Goal: Task Accomplishment & Management: Manage account settings

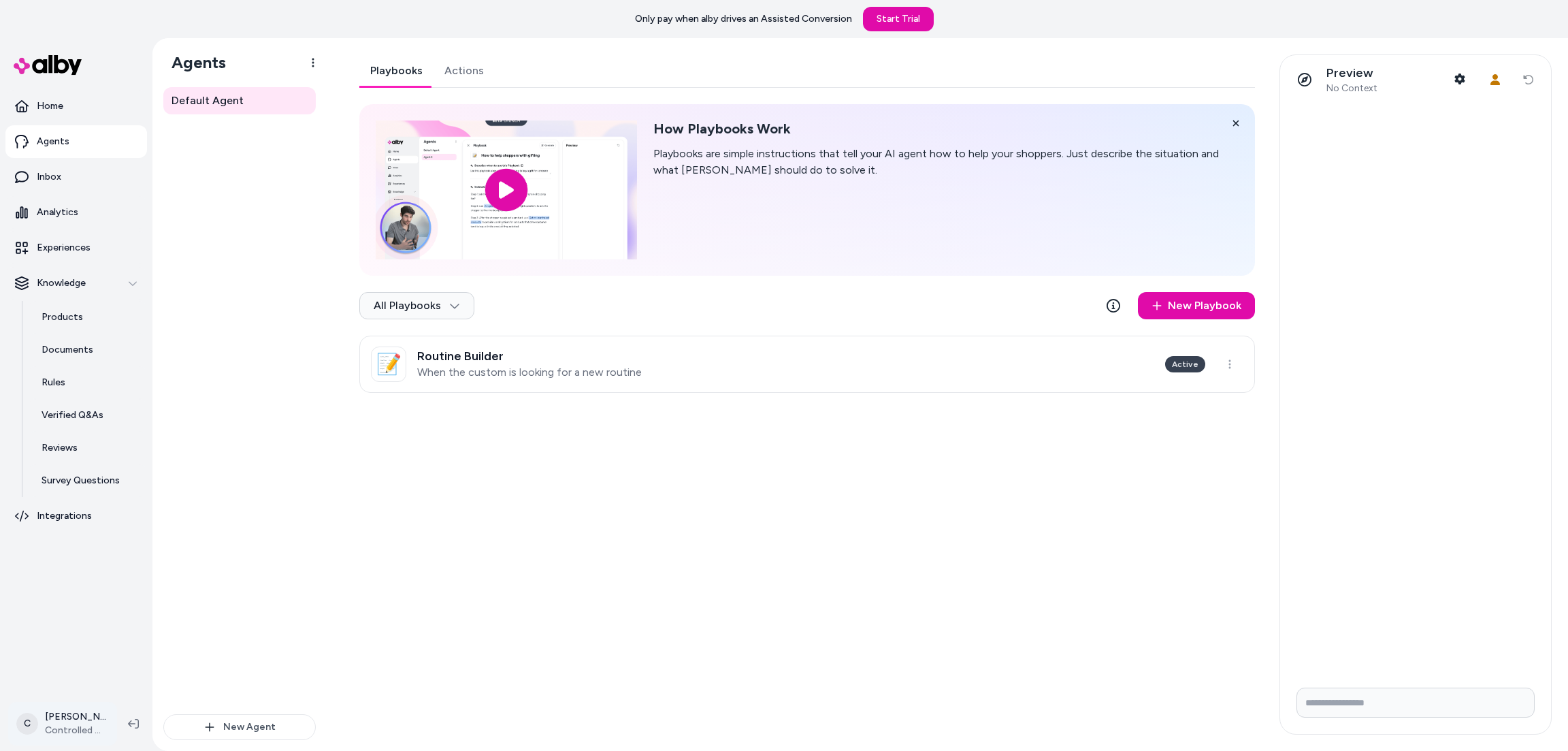
click at [62, 716] on html "Only pay when alby drives an Assisted Conversion Start Trial Home Agents Inbox …" at bounding box center [784, 376] width 1568 height 751
click at [111, 528] on div "Shortcuts ⌘K" at bounding box center [119, 528] width 211 height 33
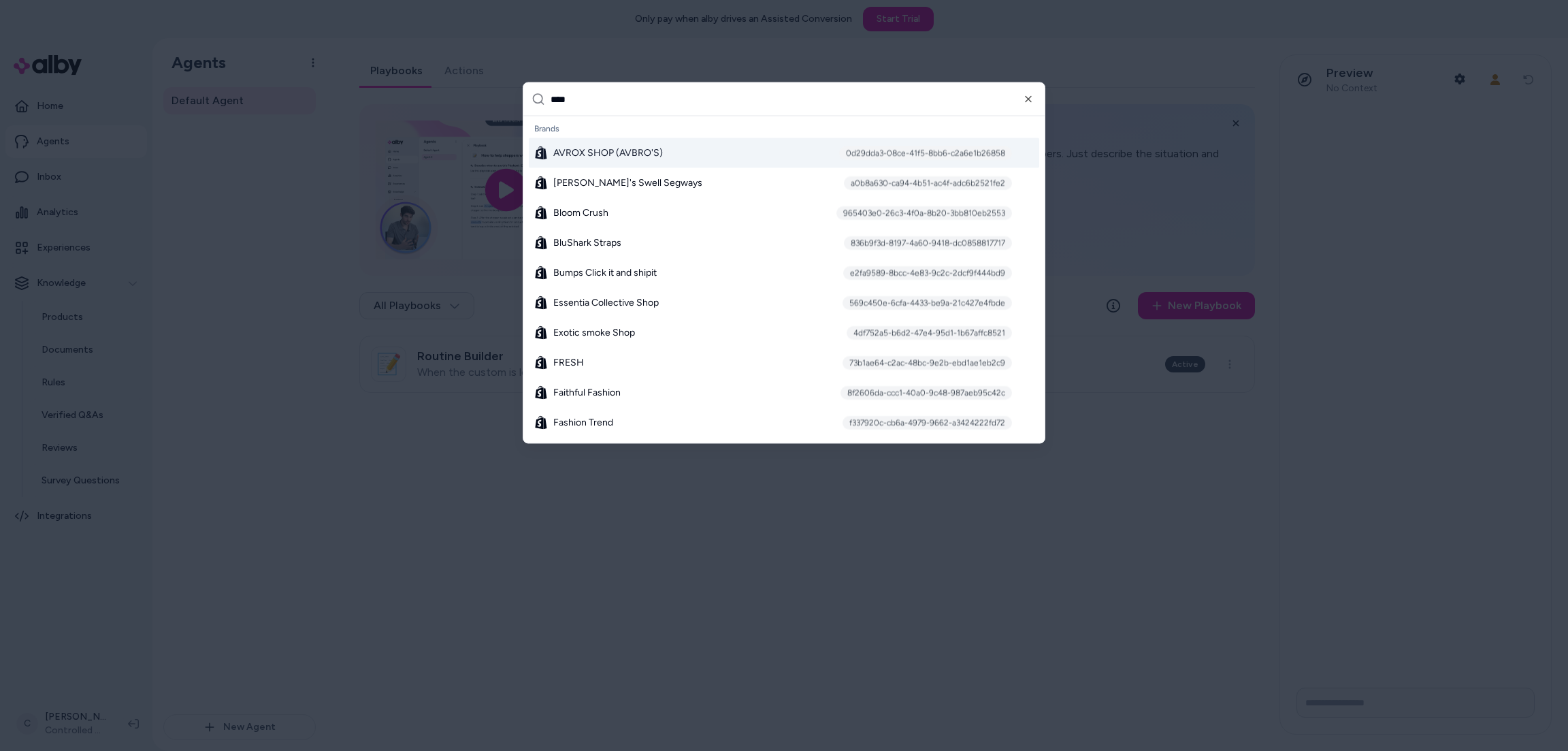
type input "*****"
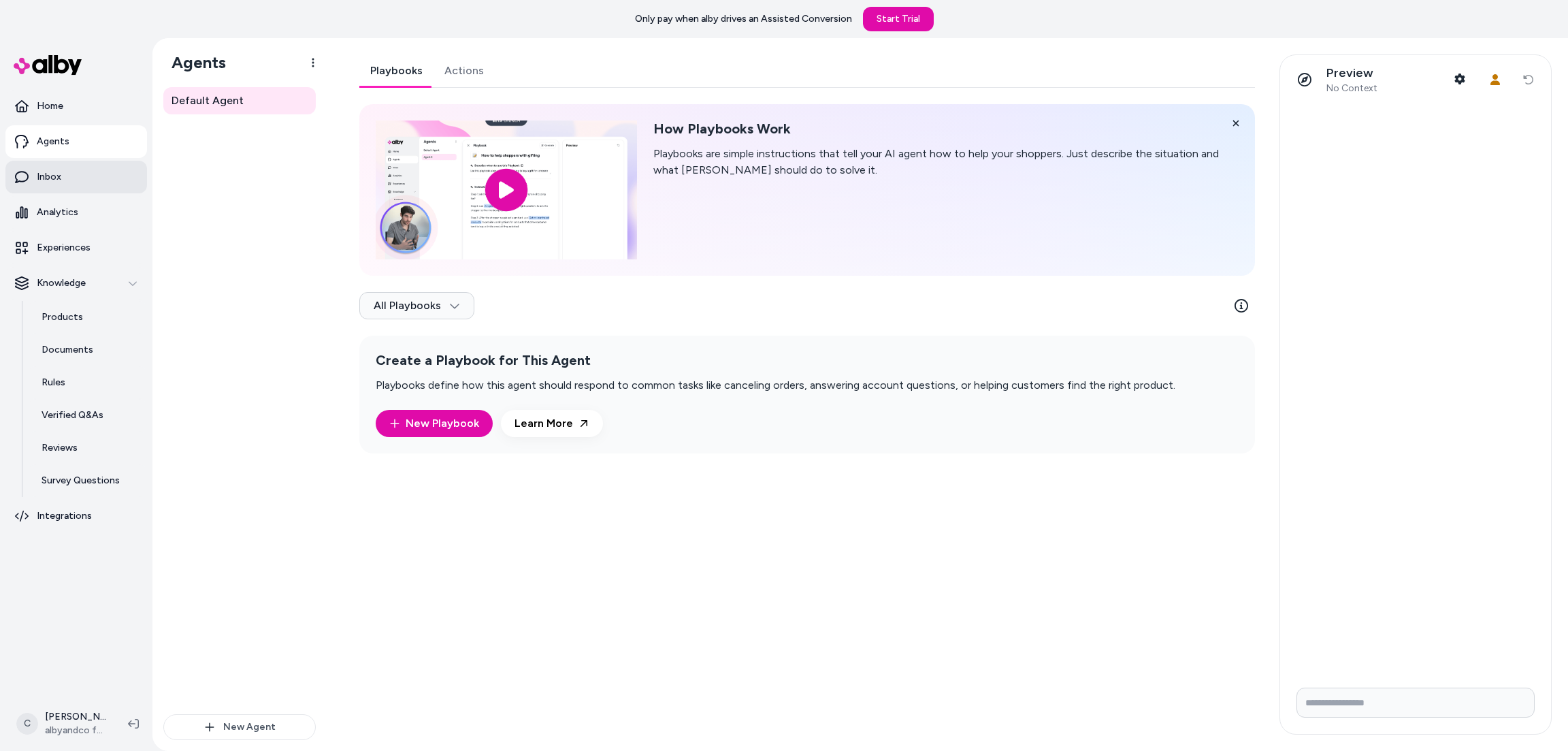
click at [74, 170] on link "Inbox" at bounding box center [76, 176] width 141 height 33
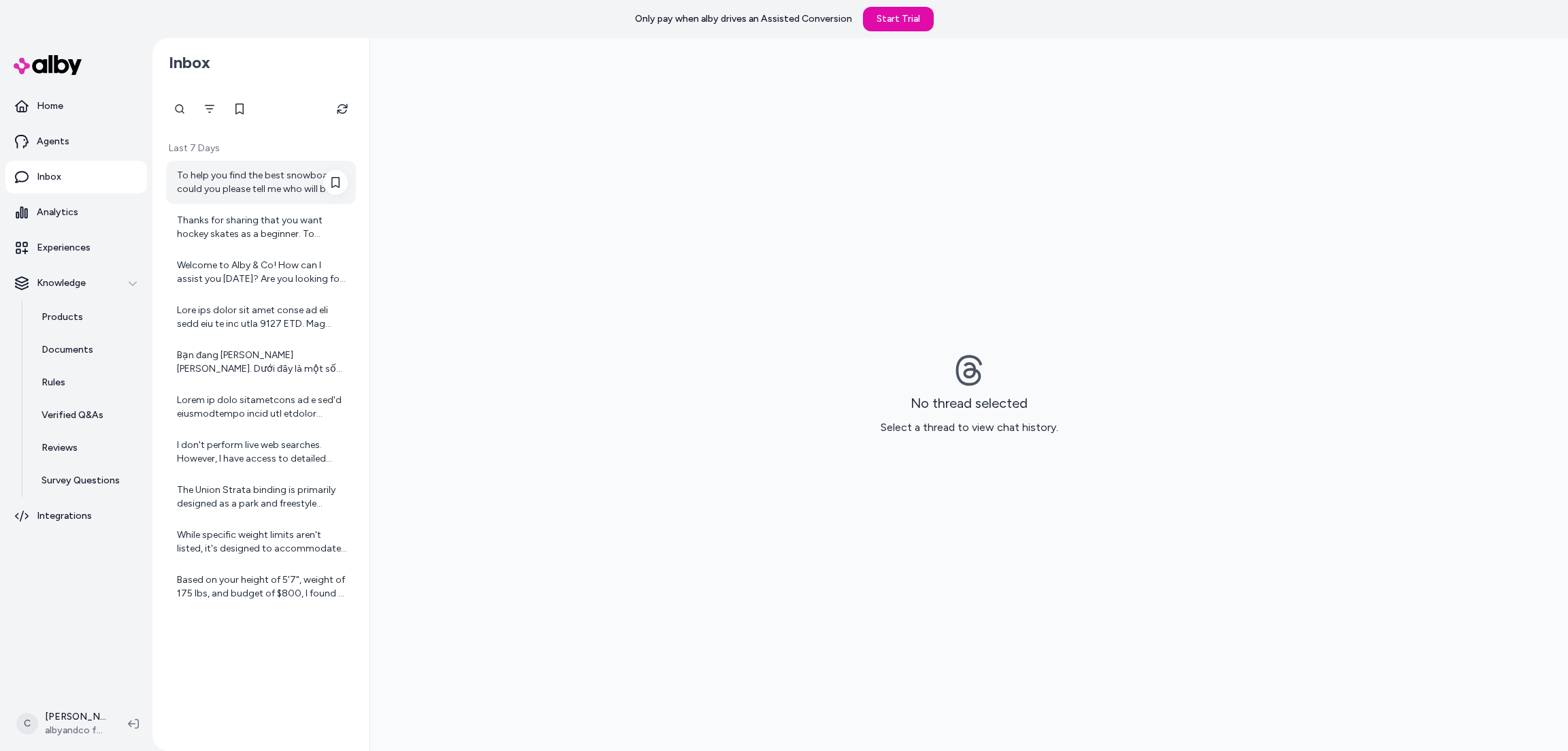
click at [204, 185] on div "To help you find the best snowboard, could you please tell me who will be ridin…" at bounding box center [262, 182] width 171 height 27
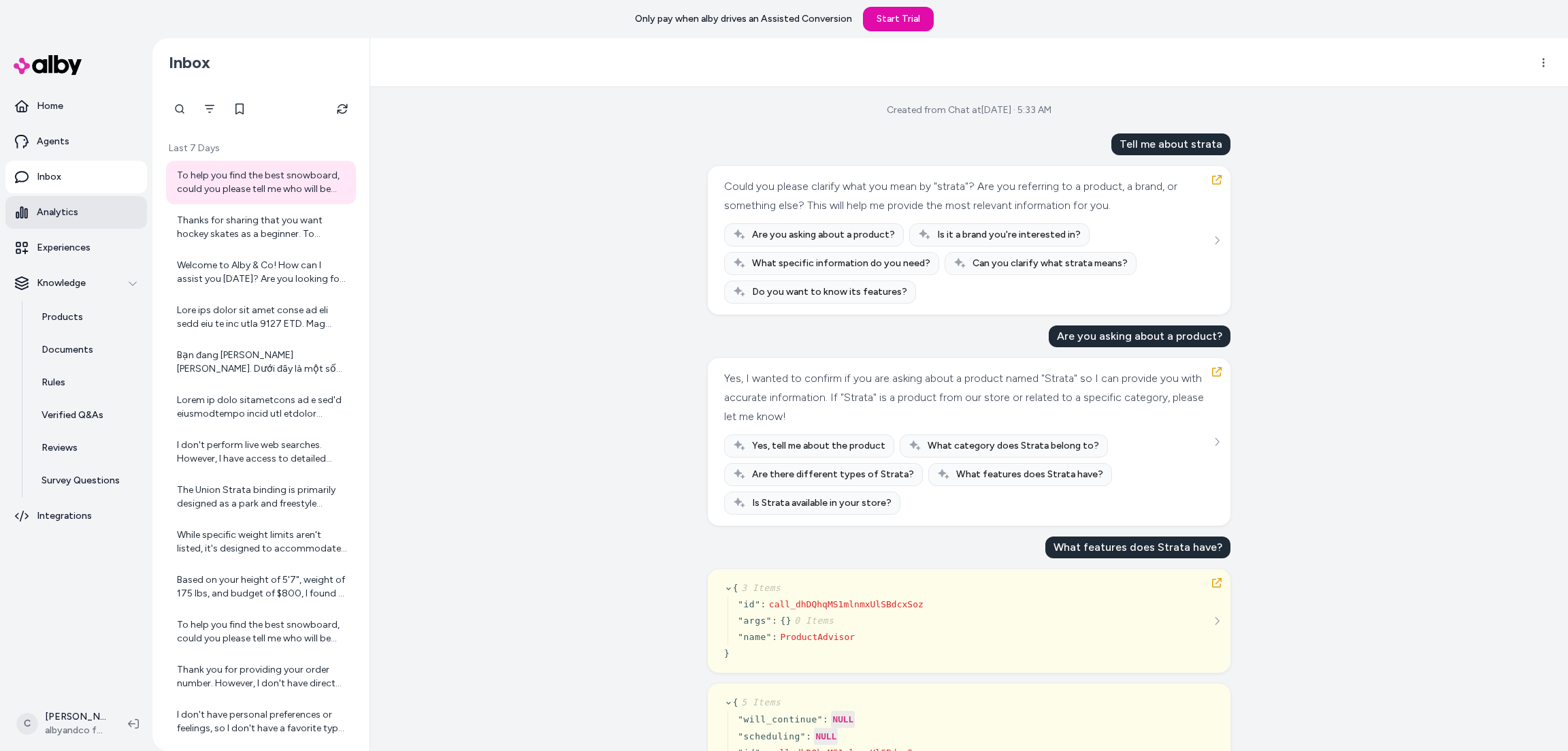
click at [74, 211] on p "Analytics" at bounding box center [57, 212] width 42 height 14
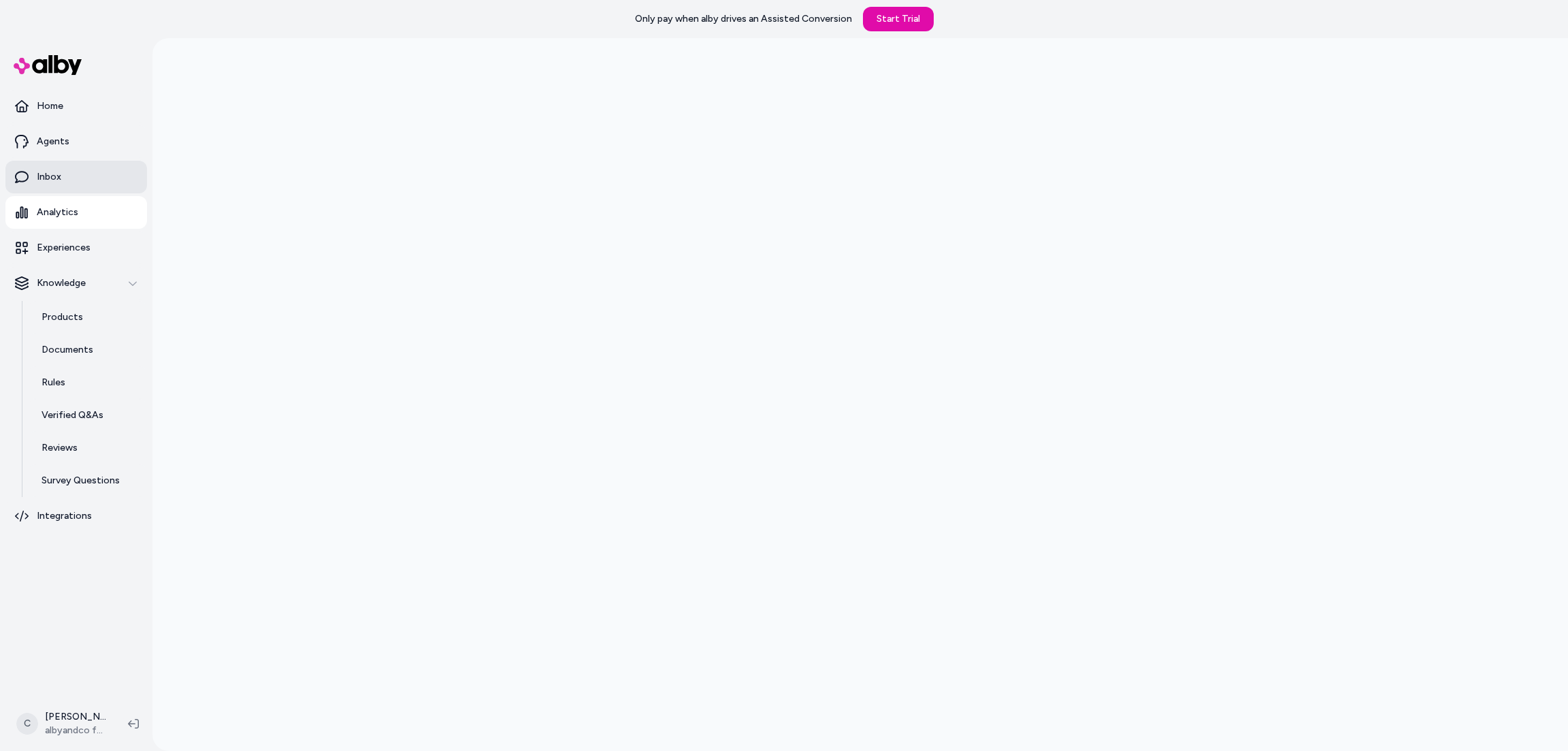
click at [79, 170] on link "Inbox" at bounding box center [76, 176] width 141 height 33
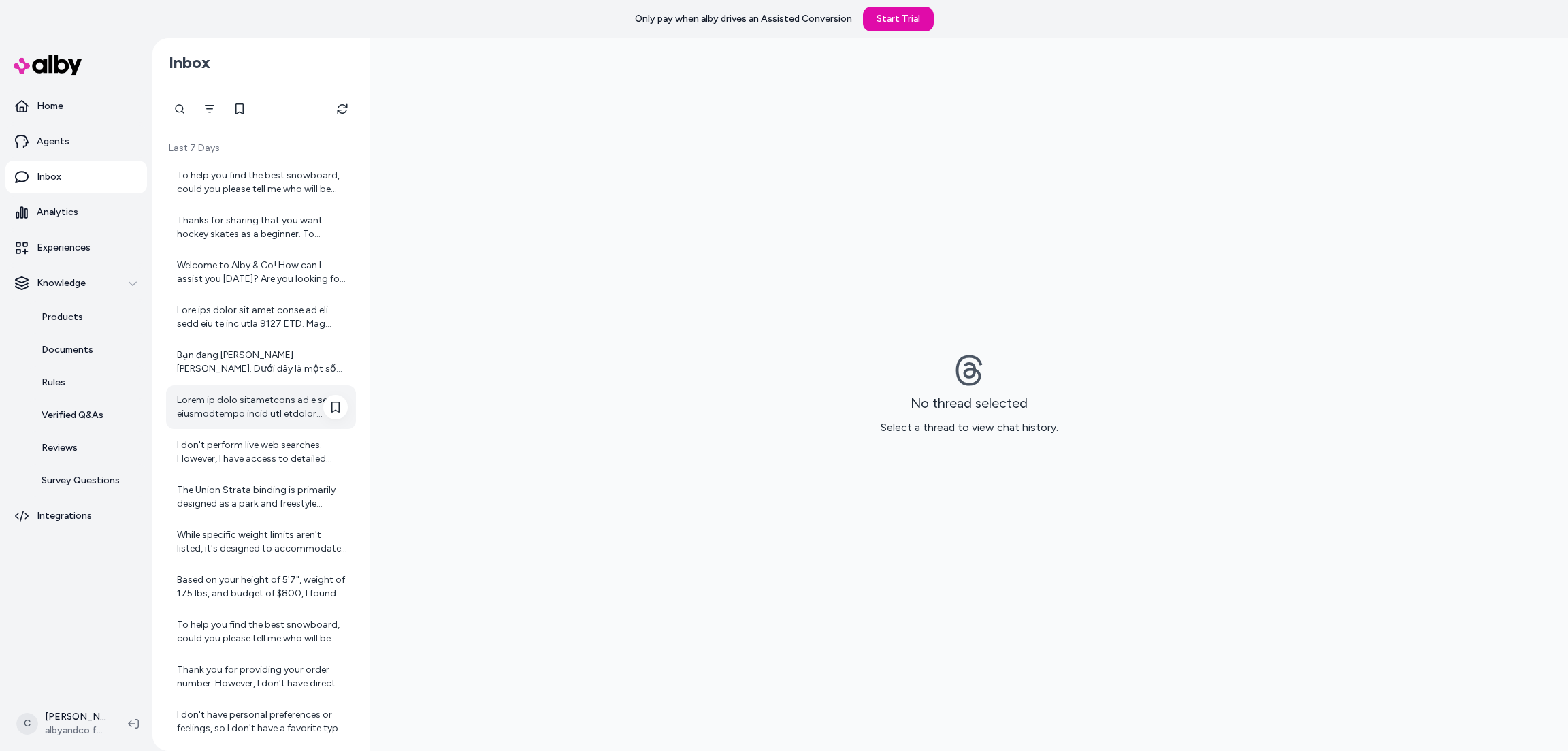
click at [261, 420] on div at bounding box center [261, 407] width 190 height 43
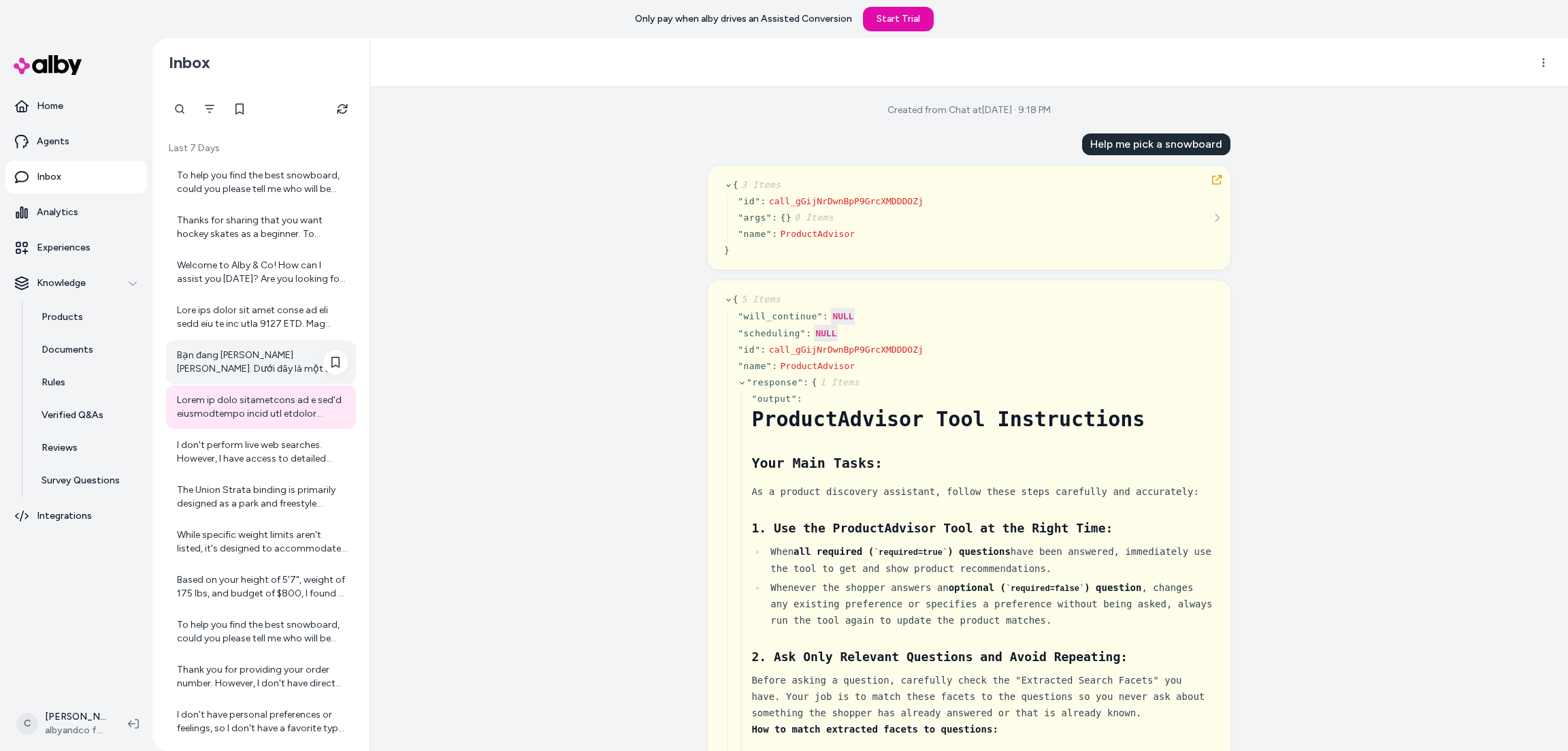
click at [255, 353] on div "Bạn đang tìm trang phục nam. Dưới đây là một số sản phẩm bán chạy hiện tại dành…" at bounding box center [262, 362] width 171 height 27
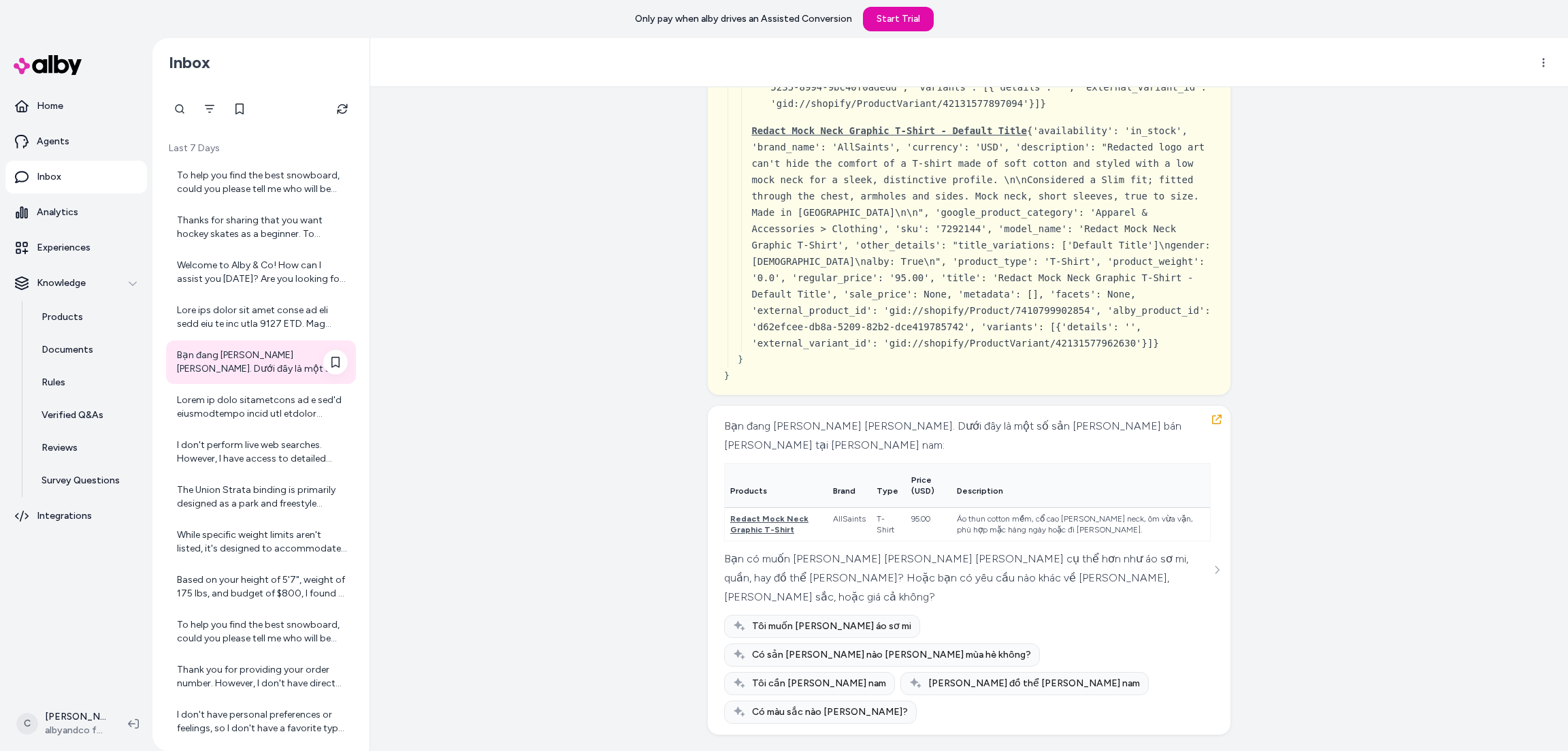
scroll to position [3, 0]
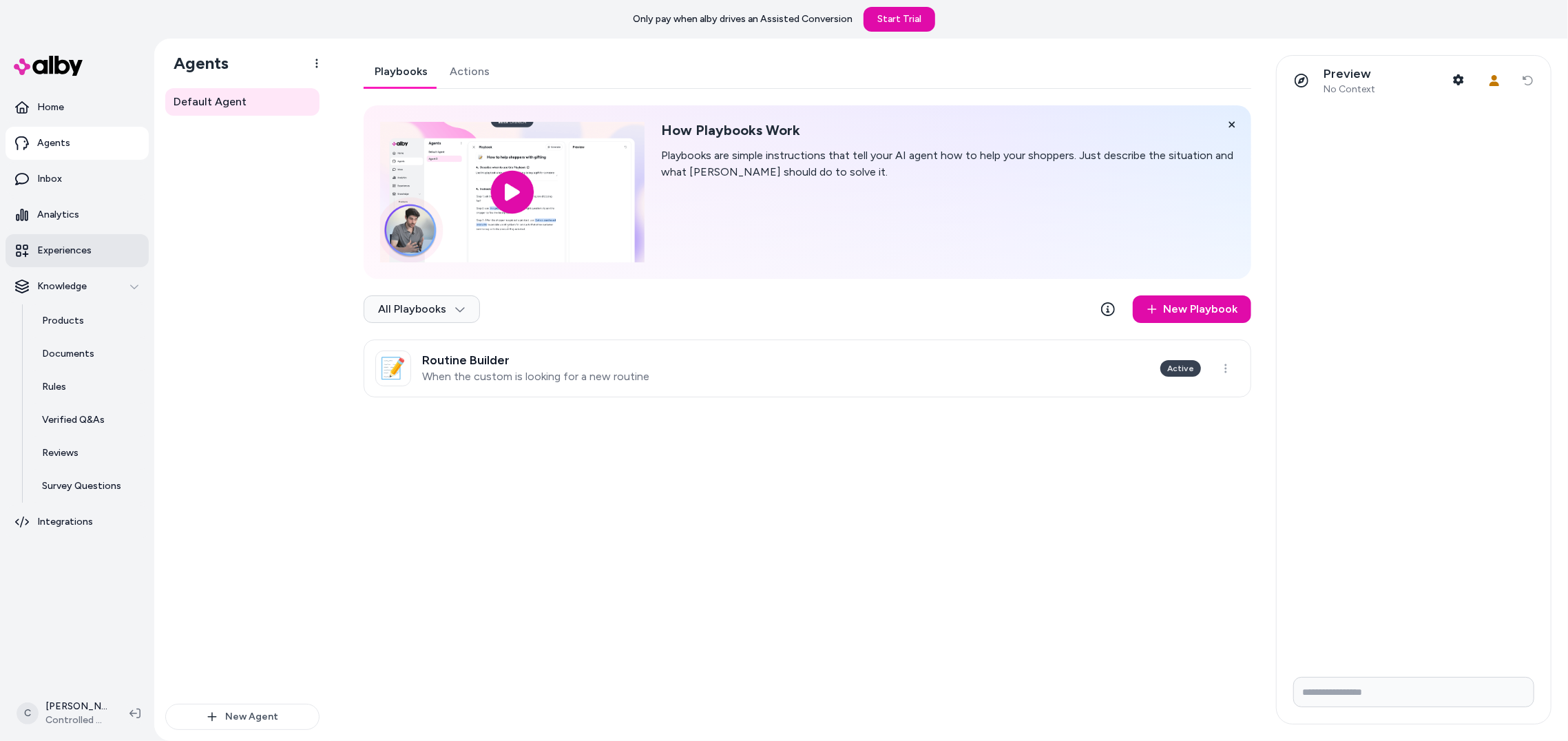
click at [82, 259] on link "Experiences" at bounding box center [77, 250] width 143 height 33
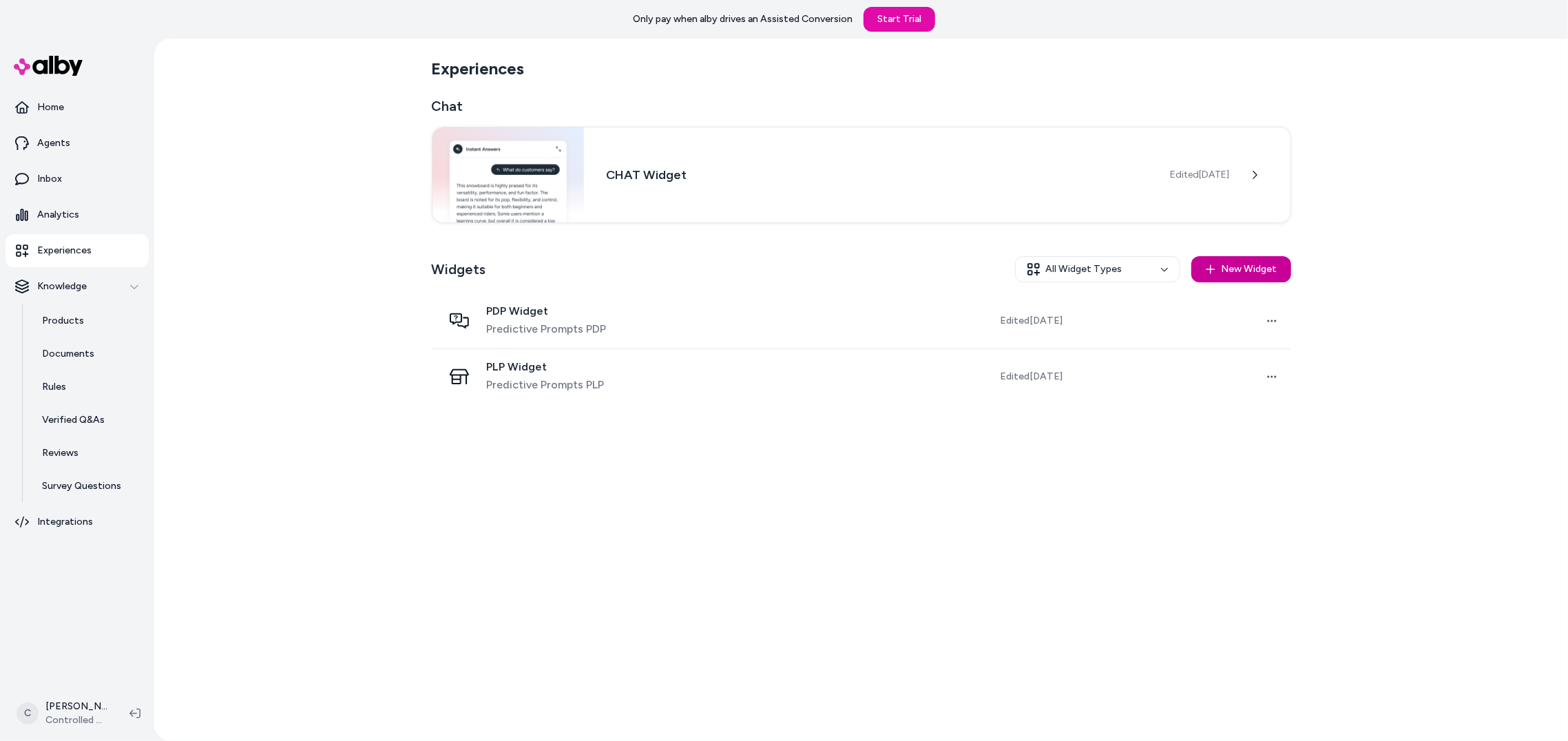
click at [1224, 271] on button "New Widget" at bounding box center [1241, 269] width 100 height 26
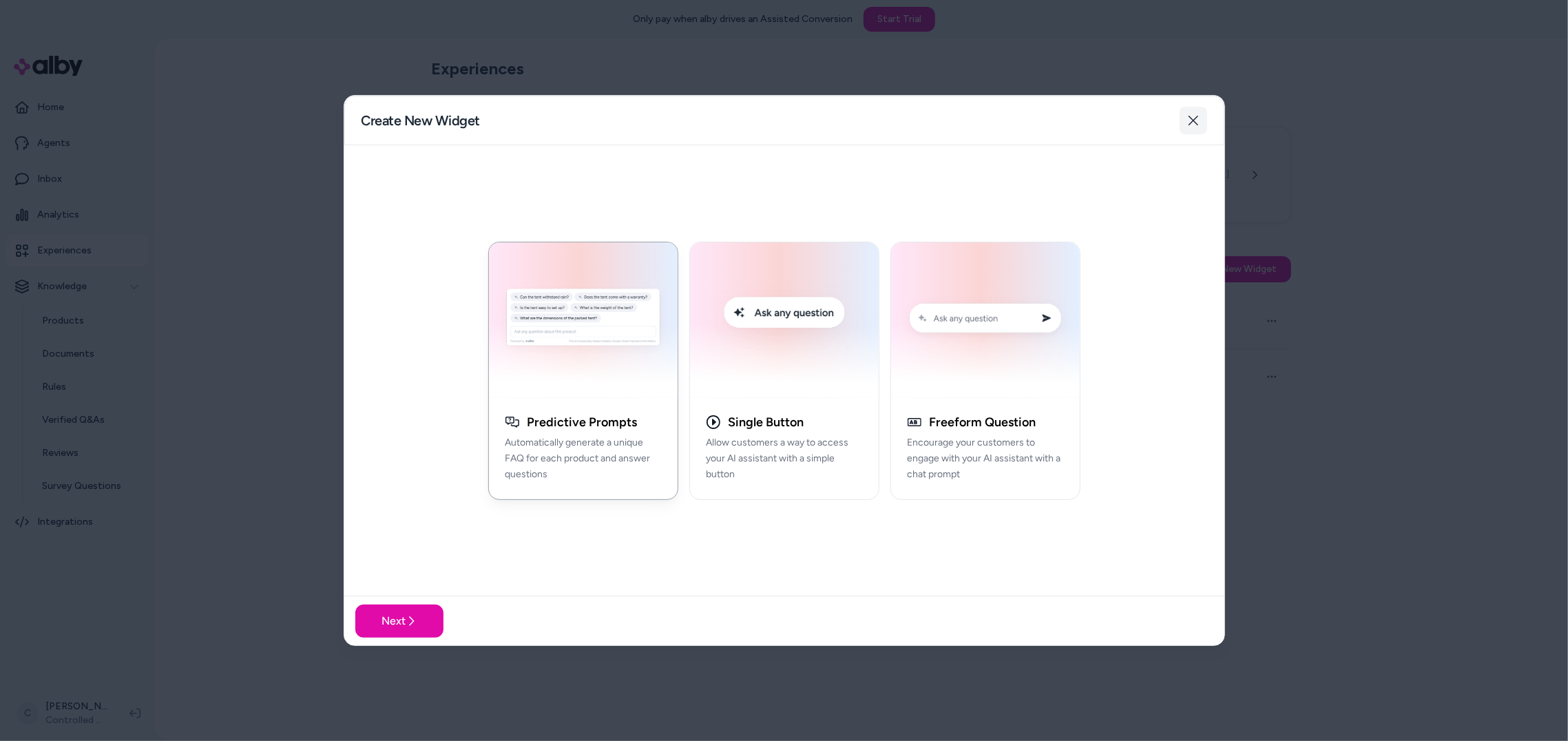
click at [1197, 123] on icon "button" at bounding box center [1193, 120] width 10 height 10
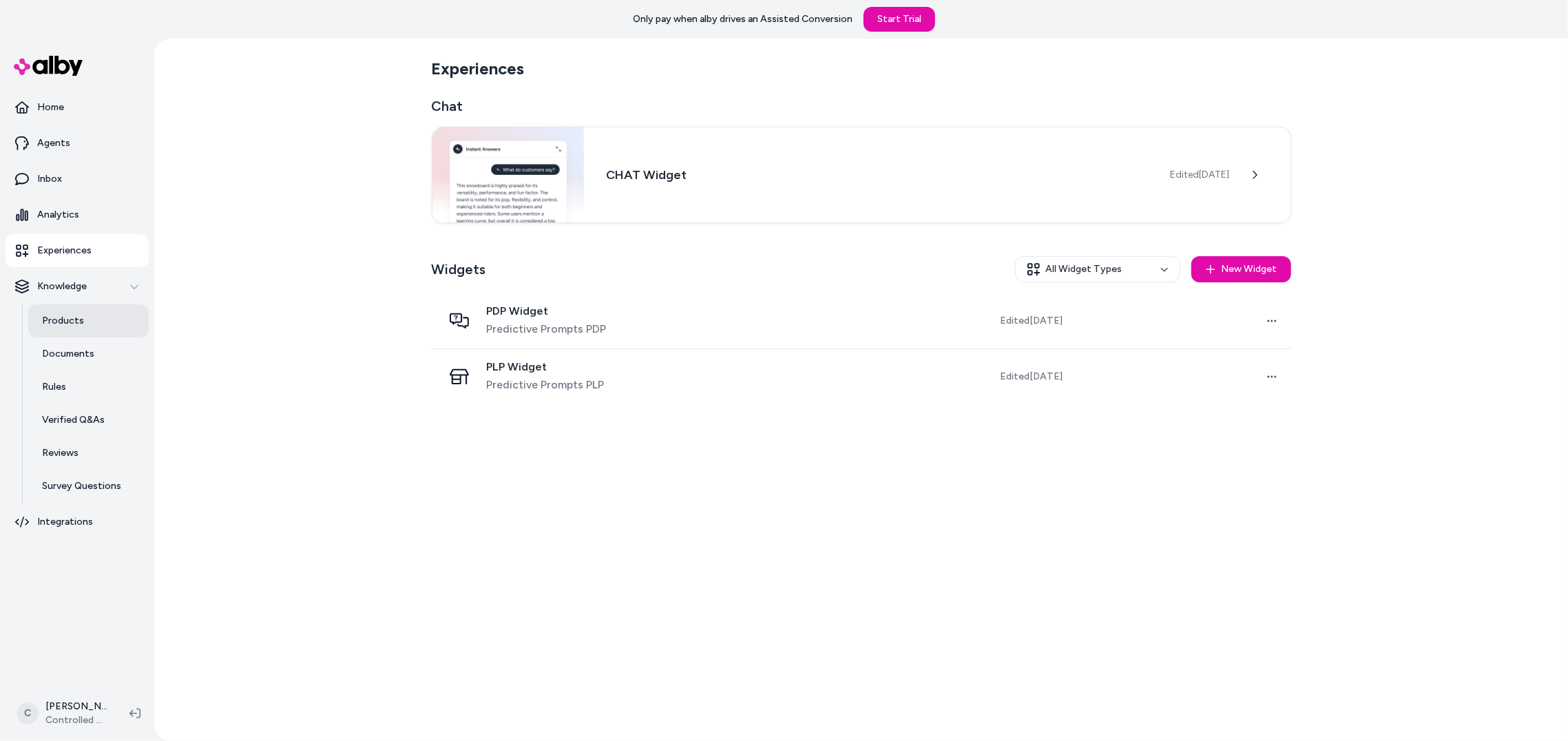
click at [44, 315] on p "Products" at bounding box center [63, 321] width 42 height 14
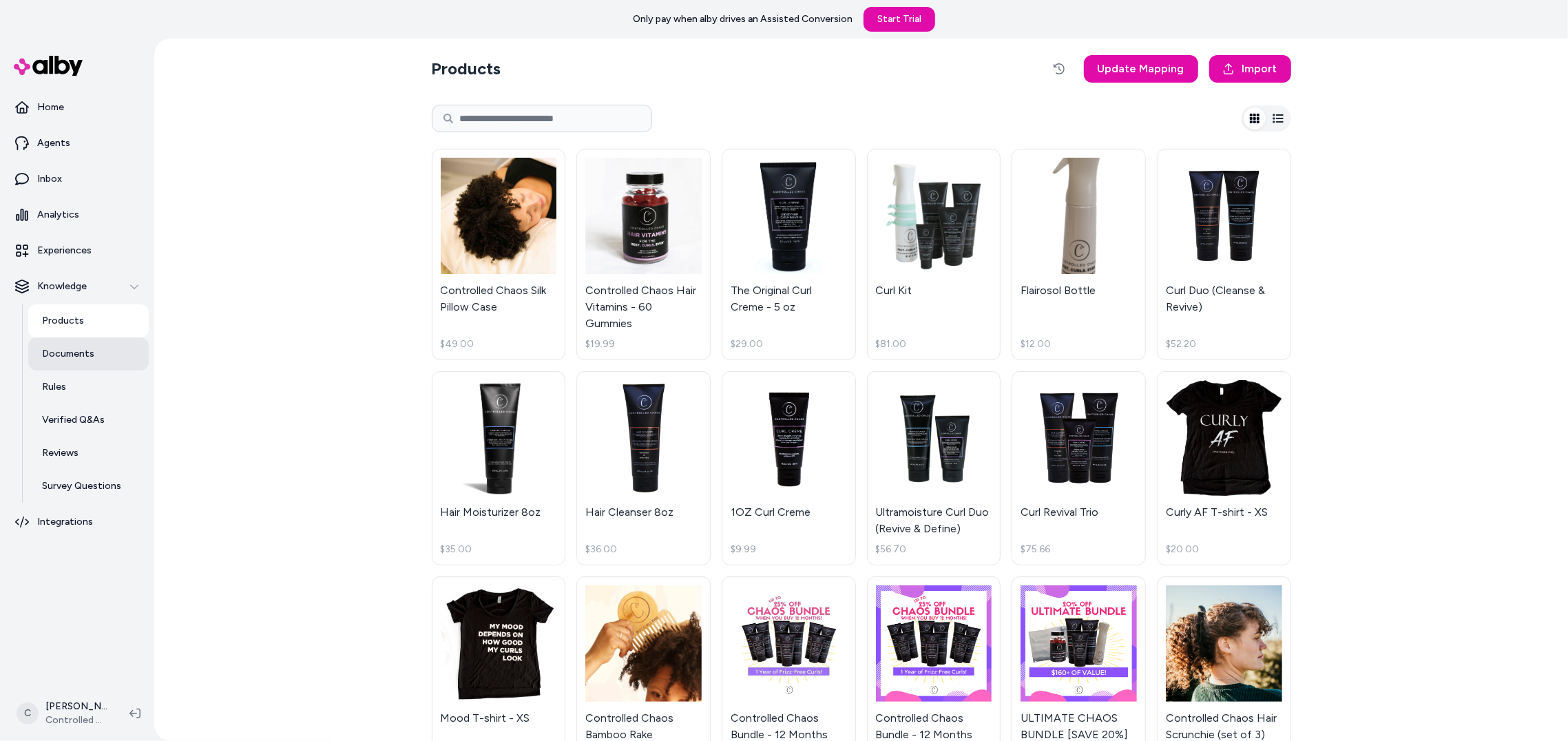
click at [63, 359] on p "Documents" at bounding box center [68, 354] width 52 height 14
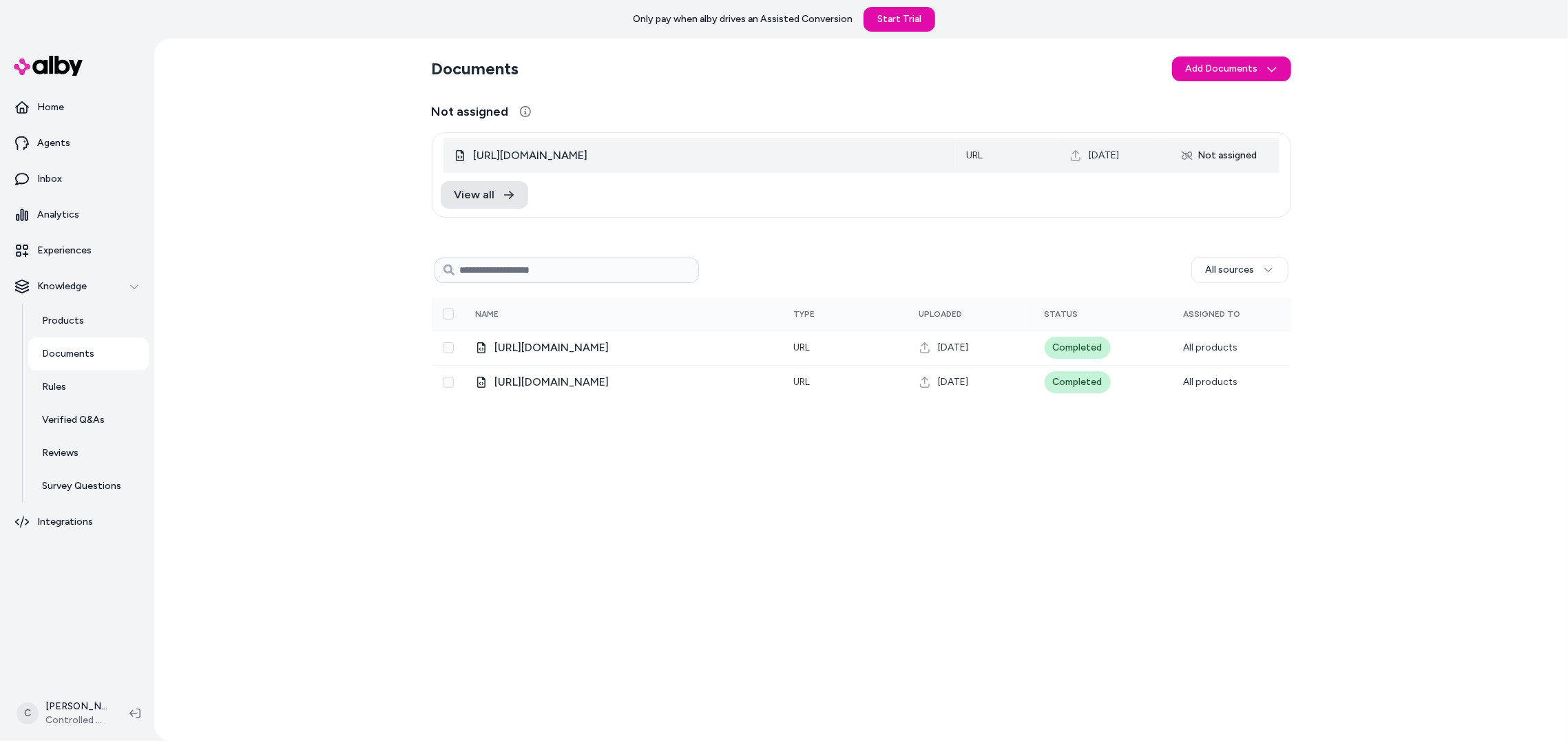
click at [839, 151] on div "https://controlledchaoshair.com/pages/sustainability" at bounding box center [700, 155] width 491 height 16
click at [1235, 150] on div "Not assigned" at bounding box center [1220, 155] width 92 height 22
click at [521, 155] on span "https://controlledchaoshair.com/pages/sustainability" at bounding box center [531, 155] width 115 height 16
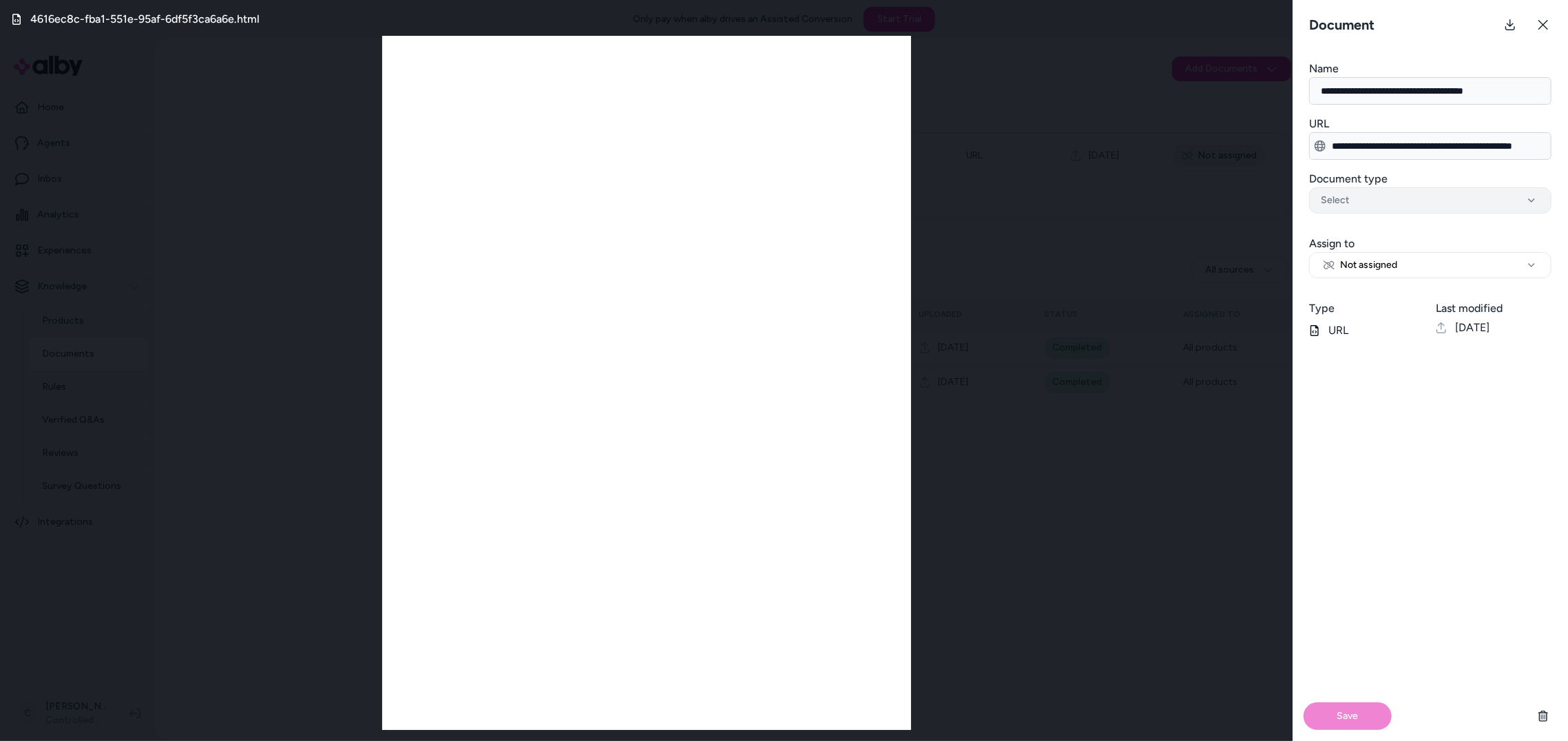
click at [1353, 205] on div "Select" at bounding box center [1430, 201] width 219 height 14
click at [1395, 182] on h3 "Document type" at bounding box center [1430, 179] width 242 height 16
click at [1395, 188] on button "Select" at bounding box center [1430, 201] width 242 height 26
click at [1504, 231] on div "**********" at bounding box center [1430, 252] width 275 height 54
click at [1477, 270] on button "Not assigned" at bounding box center [1430, 265] width 242 height 26
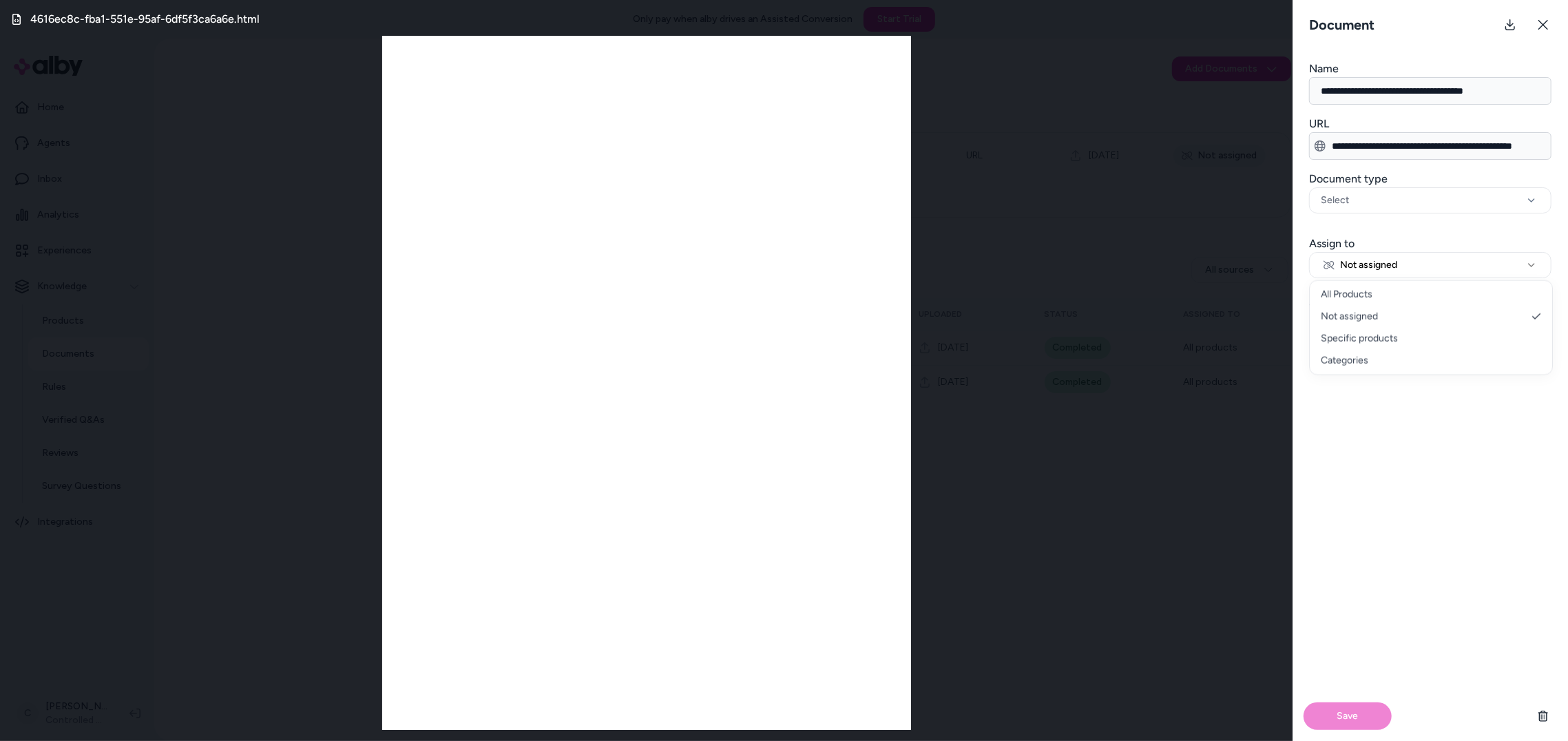
select select "***"
click at [1342, 715] on button "Save" at bounding box center [1347, 716] width 88 height 28
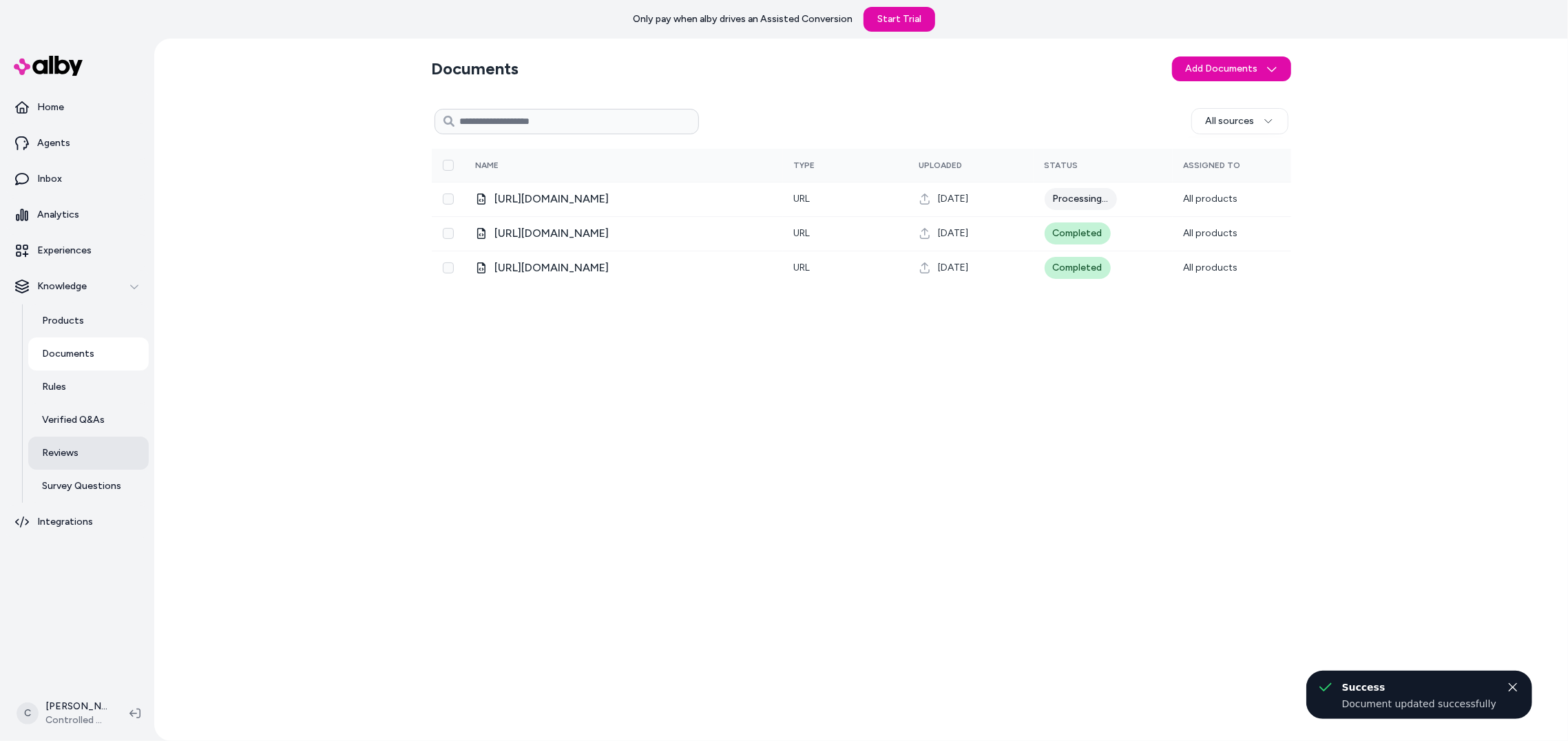
click at [62, 447] on p "Reviews" at bounding box center [60, 453] width 36 height 14
click at [100, 452] on link "Reviews" at bounding box center [88, 453] width 121 height 33
